Goal: Transaction & Acquisition: Purchase product/service

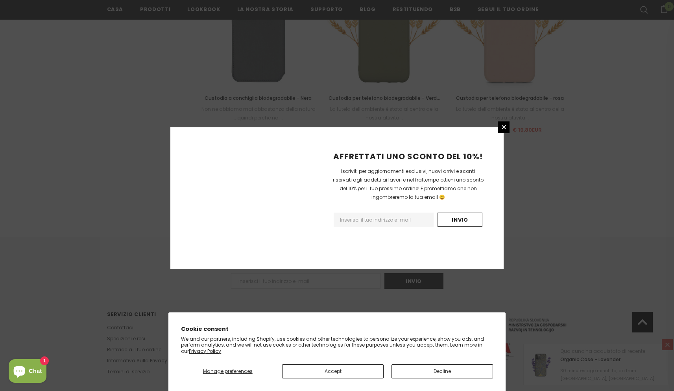
scroll to position [852, 0]
